Goal: Communication & Community: Connect with others

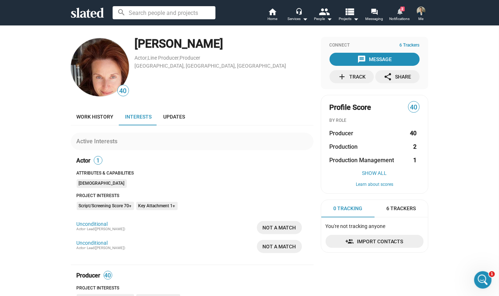
click at [402, 13] on mat-icon "notifications" at bounding box center [400, 11] width 7 height 7
